Goal: Browse casually: Explore the website without a specific task or goal

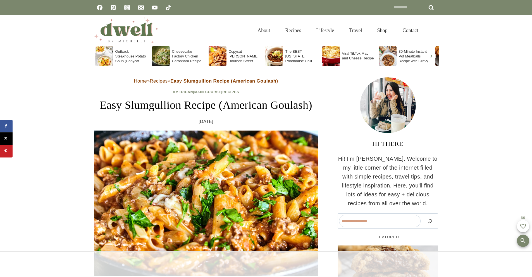
scroll to position [4771, 0]
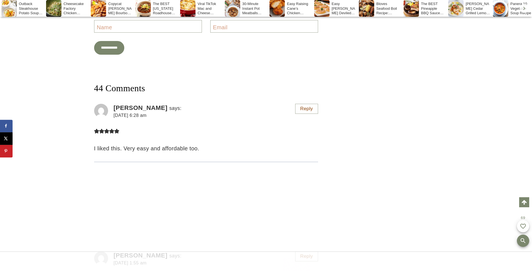
click at [206, 268] on div at bounding box center [266, 265] width 335 height 14
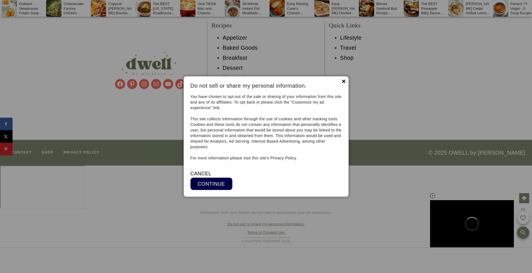
scroll to position [0, 0]
